Goal: Find specific page/section: Find specific page/section

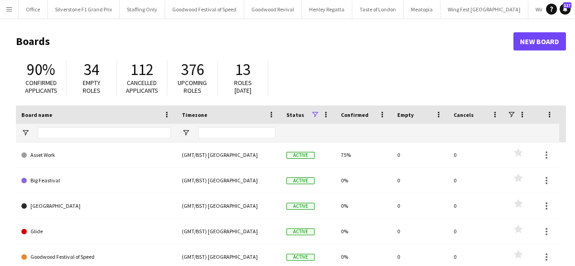
click at [7, 10] on app-icon "Menu" at bounding box center [8, 8] width 7 height 7
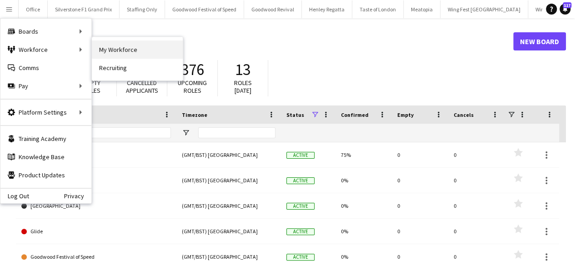
click at [110, 52] on link "My Workforce" at bounding box center [137, 49] width 91 height 18
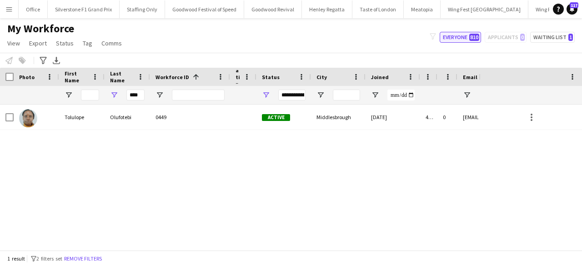
click at [454, 39] on button "Everyone 810" at bounding box center [460, 37] width 41 height 11
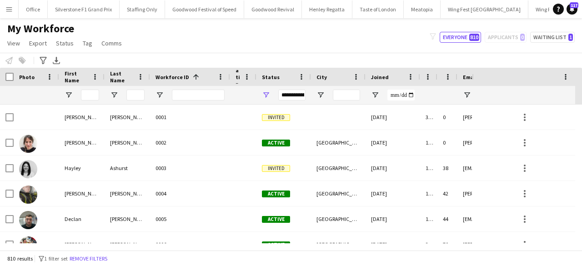
click at [551, 31] on div "My Workforce View Views Default view [PERSON_NAME] BD's Payroll New Starters Ne…" at bounding box center [291, 37] width 582 height 31
click at [548, 39] on button "Waiting list 1" at bounding box center [552, 37] width 45 height 11
type input "**********"
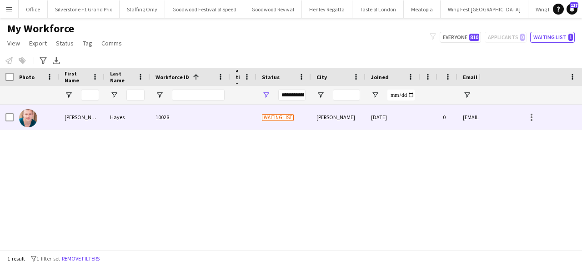
click at [251, 117] on div at bounding box center [243, 117] width 26 height 25
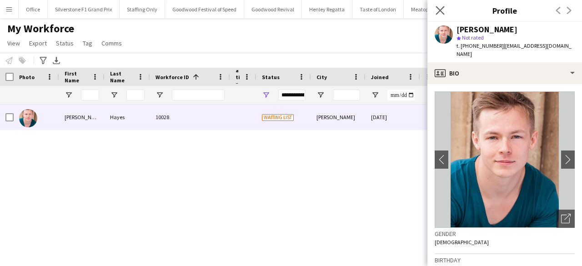
click at [435, 11] on app-icon "Close pop-in" at bounding box center [440, 10] width 13 height 13
